Goal: Information Seeking & Learning: Learn about a topic

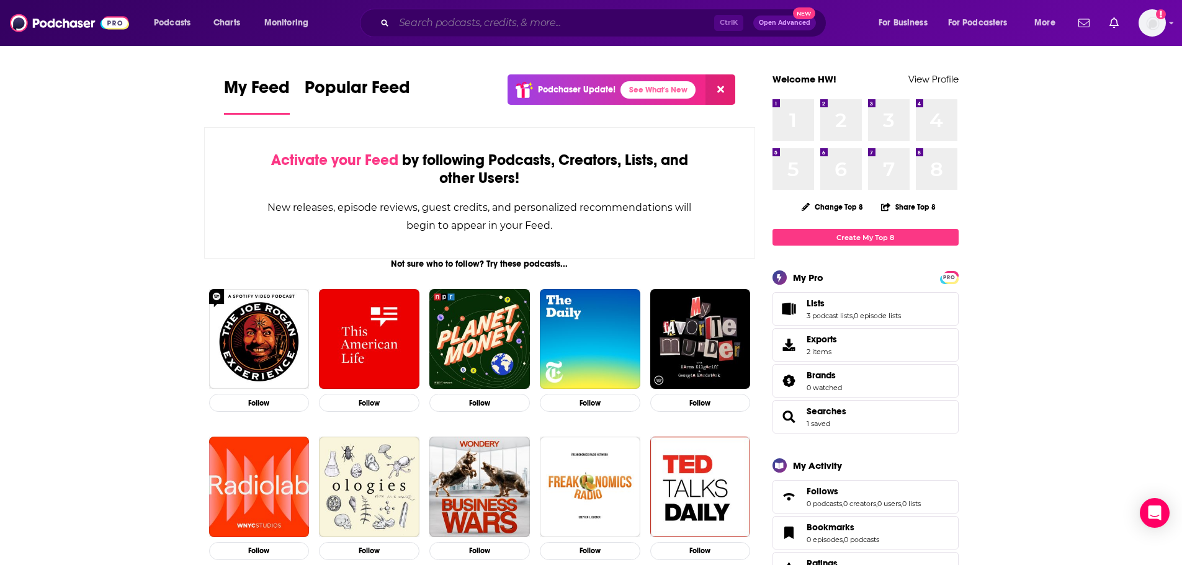
click at [579, 27] on input "Search podcasts, credits, & more..." at bounding box center [554, 23] width 320 height 20
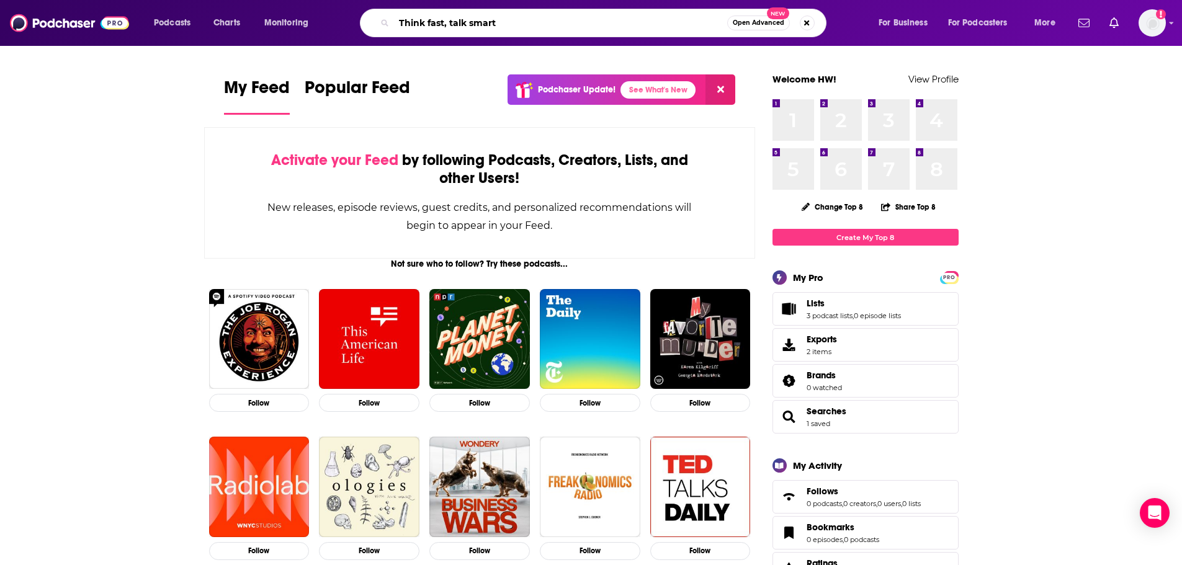
type input "Think fast, talk smart"
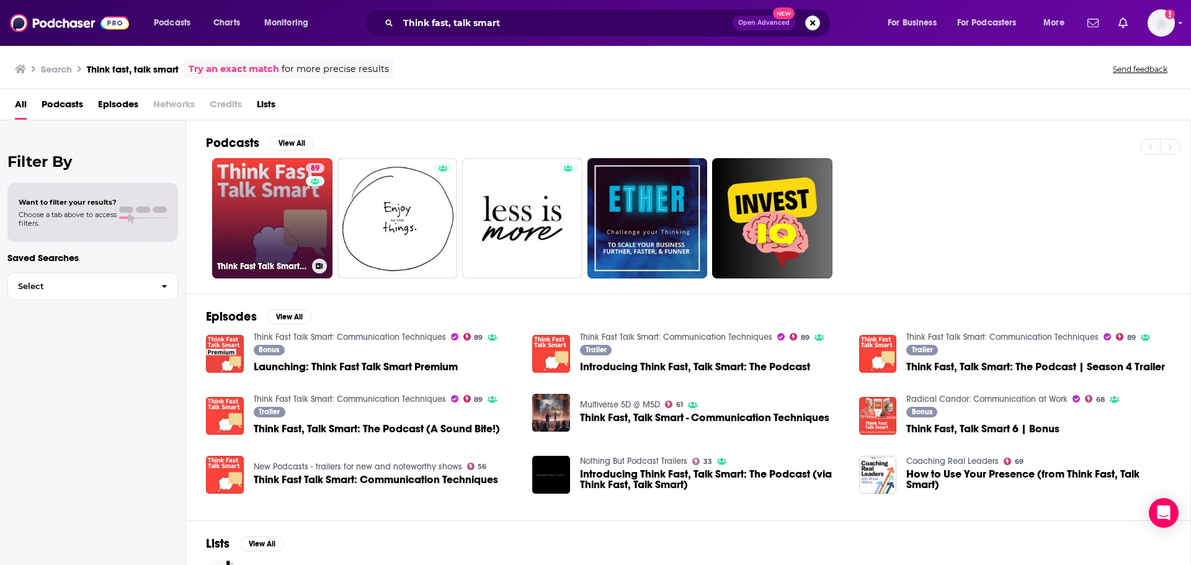
click at [271, 194] on link "89 Think Fast Talk Smart: Communication Techniques" at bounding box center [272, 218] width 120 height 120
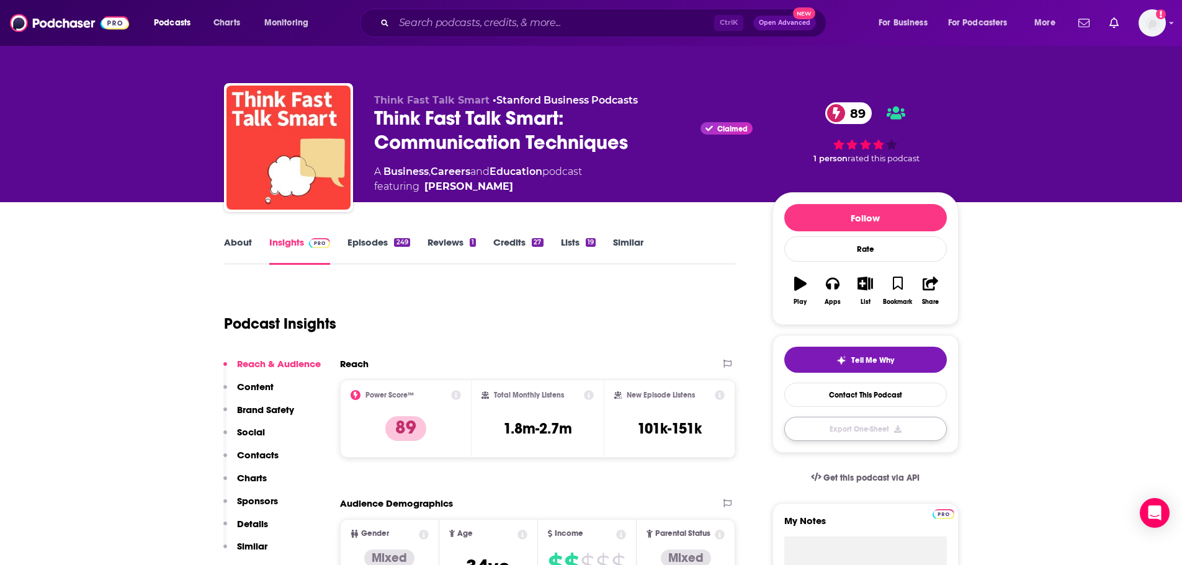
click at [857, 426] on button "Export One-Sheet" at bounding box center [865, 429] width 163 height 24
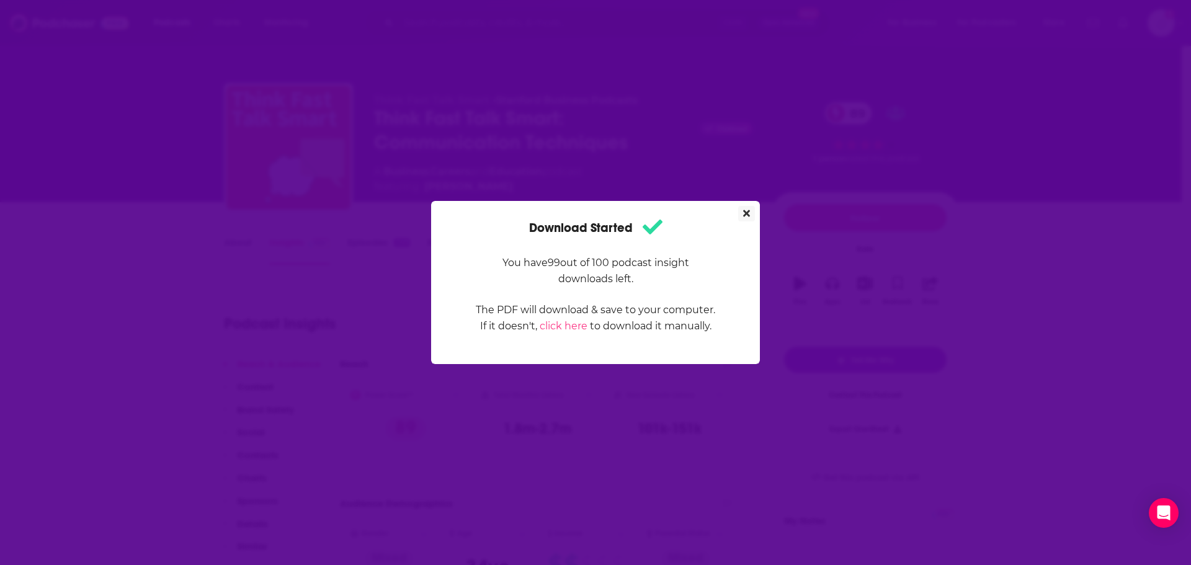
click at [746, 216] on icon "Close" at bounding box center [746, 213] width 7 height 10
